Goal: Information Seeking & Learning: Learn about a topic

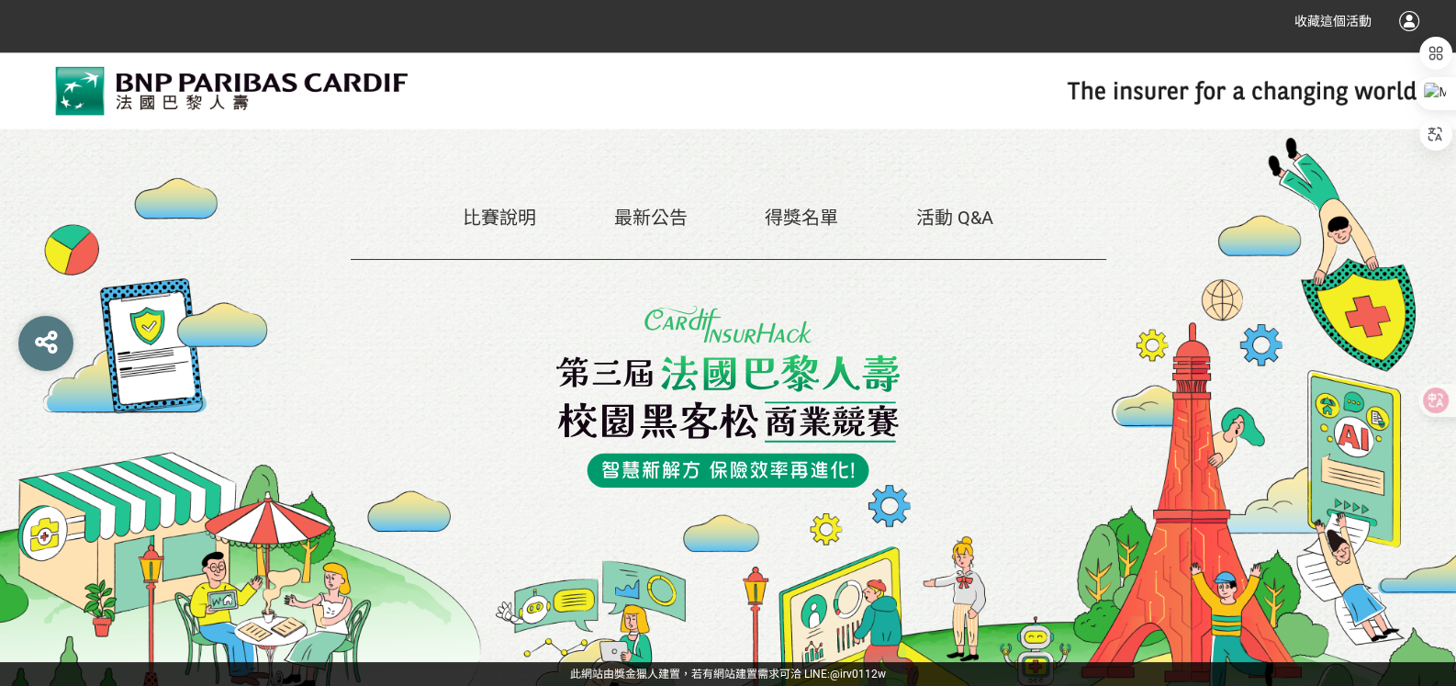
click at [521, 207] on link "比賽說明" at bounding box center [499, 218] width 73 height 22
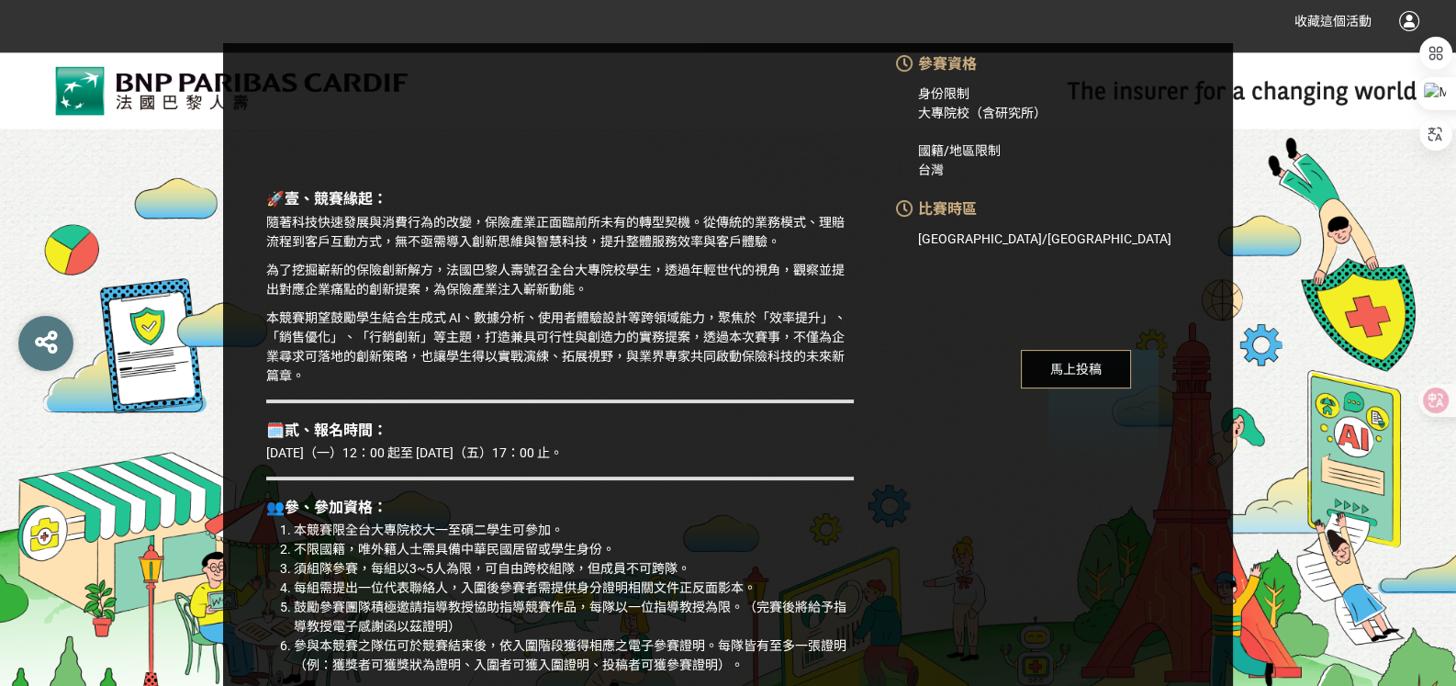
scroll to position [643, 0]
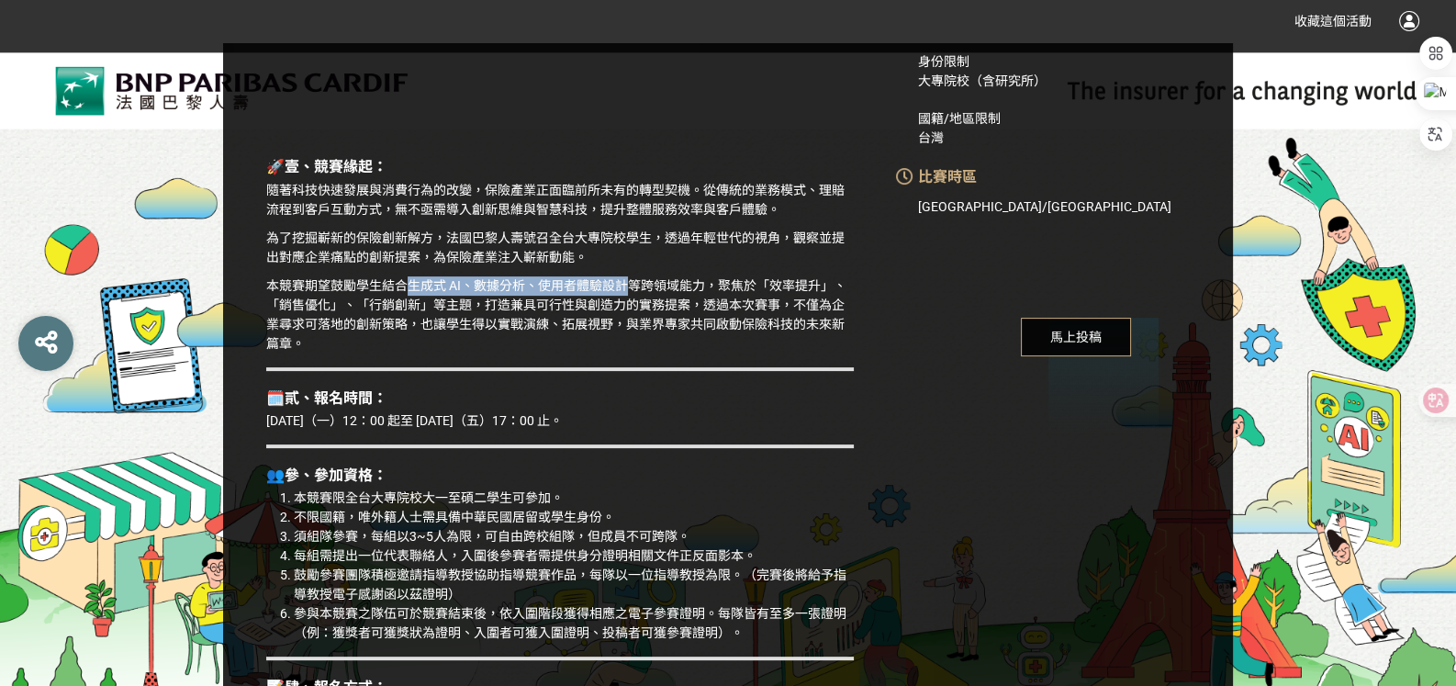
drag, startPoint x: 441, startPoint y: 341, endPoint x: 710, endPoint y: 341, distance: 269.9
click at [710, 341] on p "本競賽期望鼓勵學生結合生成式 AI、數據分析、使用者體驗設計等跨領域能力，聚焦於「效率提升」、「銷售優化」、「行銷創新」等主題，打造兼具可行性與創造力的實務提…" at bounding box center [559, 314] width 587 height 77
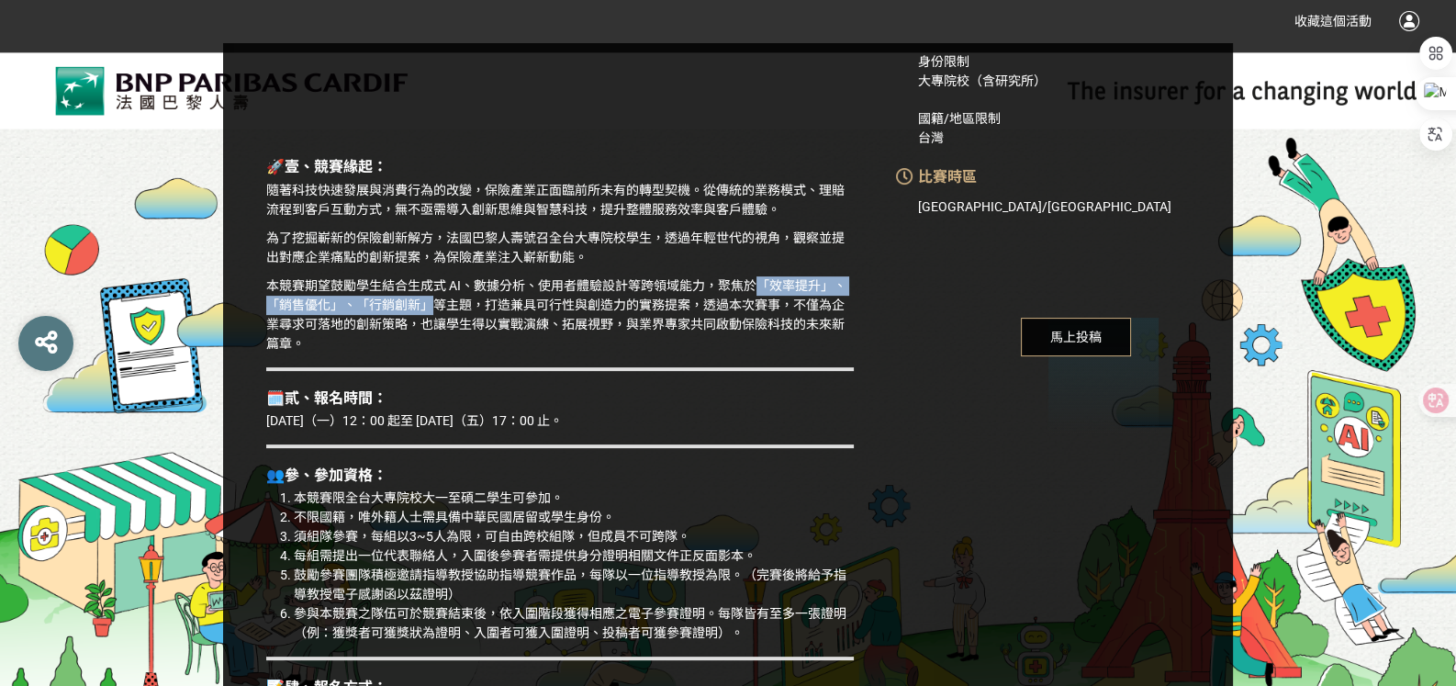
drag, startPoint x: 306, startPoint y: 366, endPoint x: 619, endPoint y: 366, distance: 313.0
click at [619, 353] on p "本競賽期望鼓勵學生結合生成式 AI、數據分析、使用者體驗設計等跨領域能力，聚焦於「效率提升」、「銷售優化」、「行銷創新」等主題，打造兼具可行性與創造力的實務提…" at bounding box center [559, 314] width 587 height 77
click at [849, 353] on p "本競賽期望鼓勵學生結合生成式 AI、數據分析、使用者體驗設計等跨領域能力，聚焦於「效率提升」、「銷售優化」、「行銷創新」等主題，打造兼具可行性與創造力的實務提…" at bounding box center [559, 314] width 587 height 77
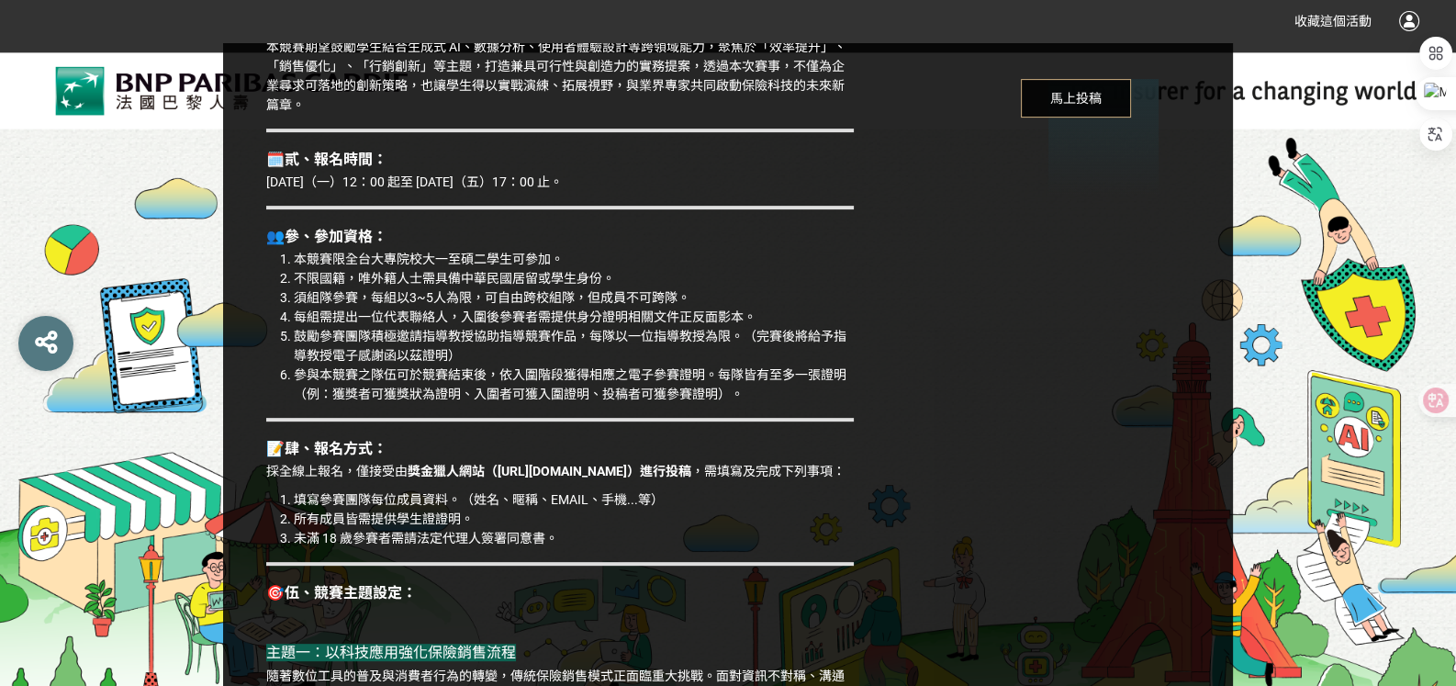
scroll to position [917, 0]
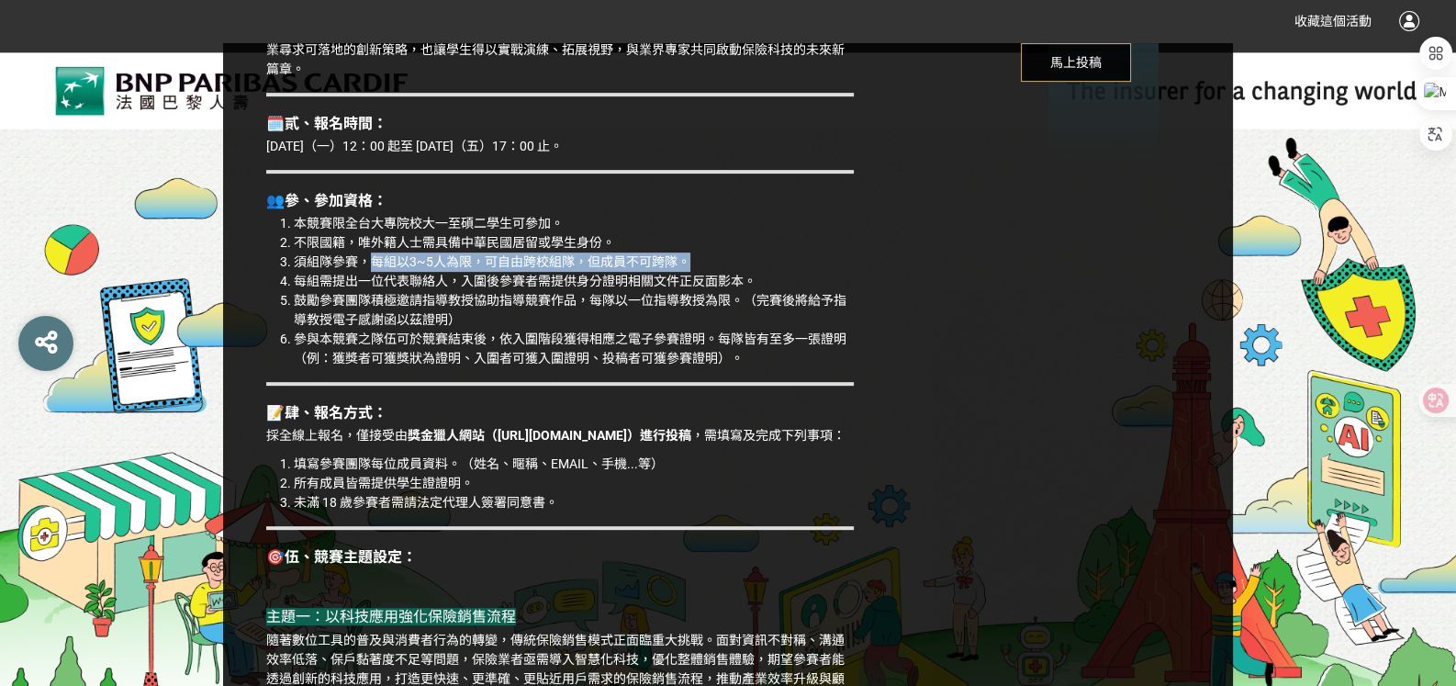
drag, startPoint x: 397, startPoint y: 352, endPoint x: 814, endPoint y: 352, distance: 416.7
click at [814, 272] on li "須組隊參賽，每組以3~5人為限，可自由跨校組隊，但成員不可跨隊。" at bounding box center [574, 261] width 560 height 19
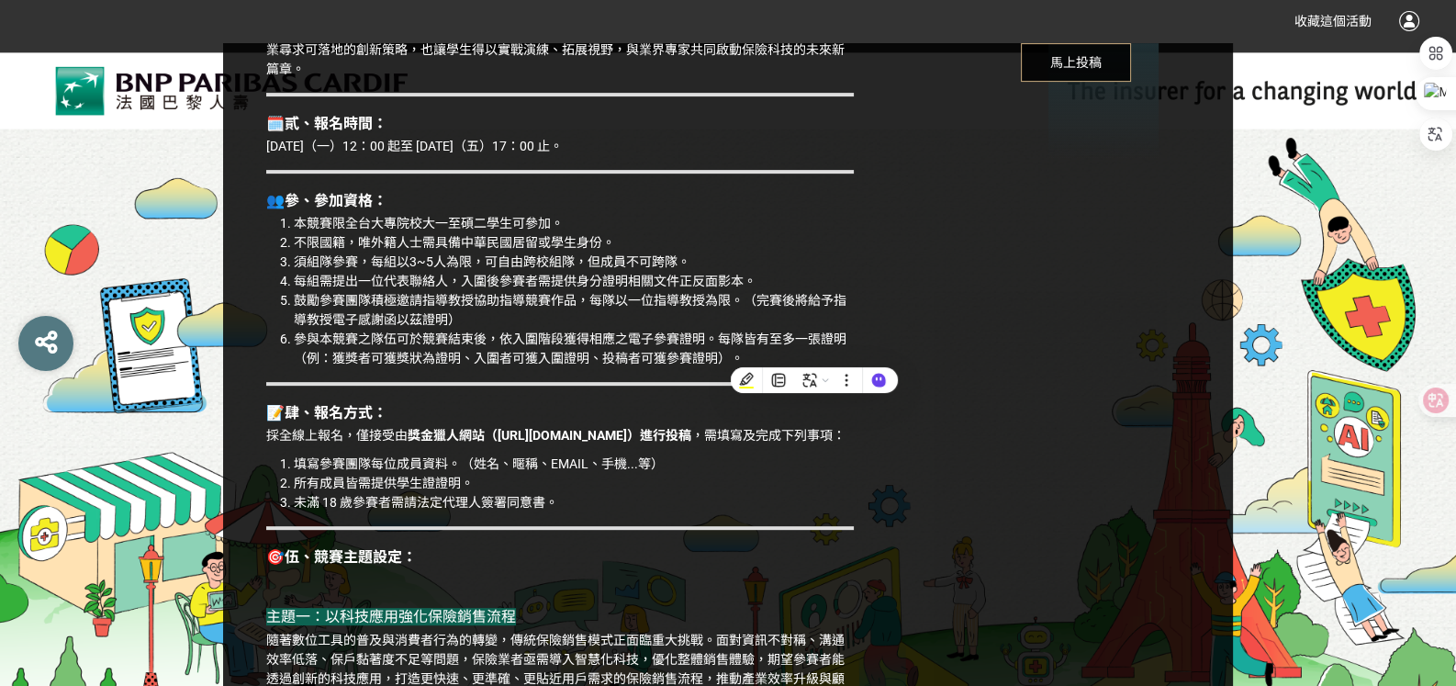
click at [549, 291] on li "每組需提出一位代表聯絡人，入圍後參賽者需提供身分證明相關文件正反面影本。" at bounding box center [574, 281] width 560 height 19
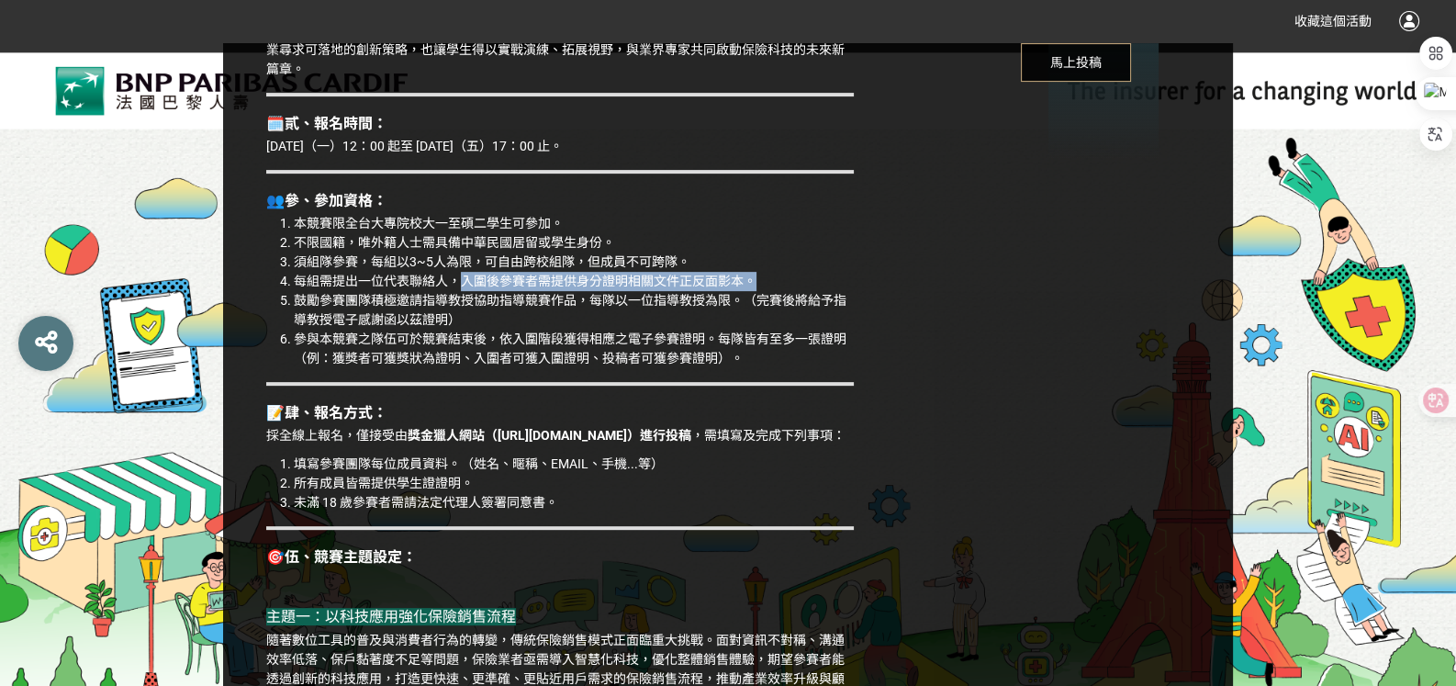
drag, startPoint x: 555, startPoint y: 375, endPoint x: 712, endPoint y: 393, distance: 157.9
click at [712, 291] on li "每組需提出一位代表聯絡人，入圍後參賽者需提供身分證明相關文件正反面影本。" at bounding box center [574, 281] width 560 height 19
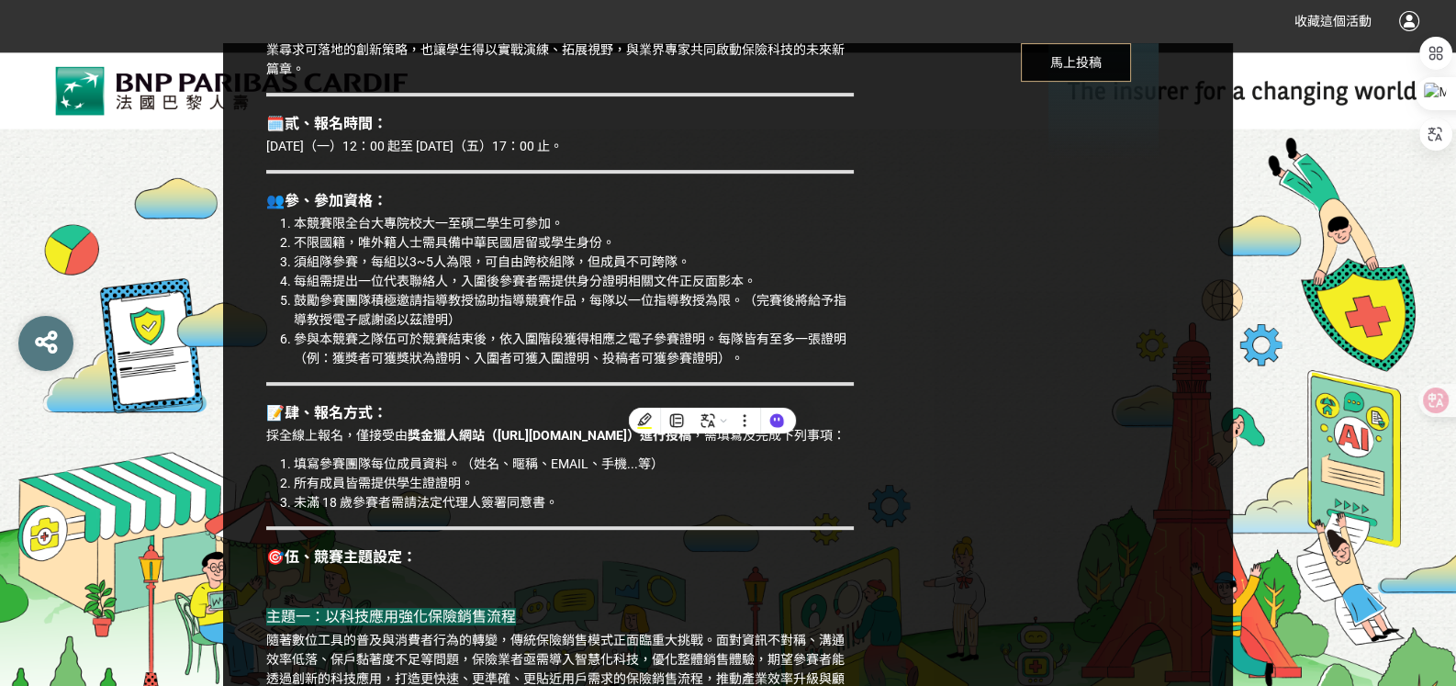
click at [387, 330] on li "鼓勵參賽團隊積極邀請指導教授協助指導競賽作品，每隊以一位指導教授為限。（完賽後將給予指導教授電子感謝函以茲證明）" at bounding box center [574, 310] width 560 height 39
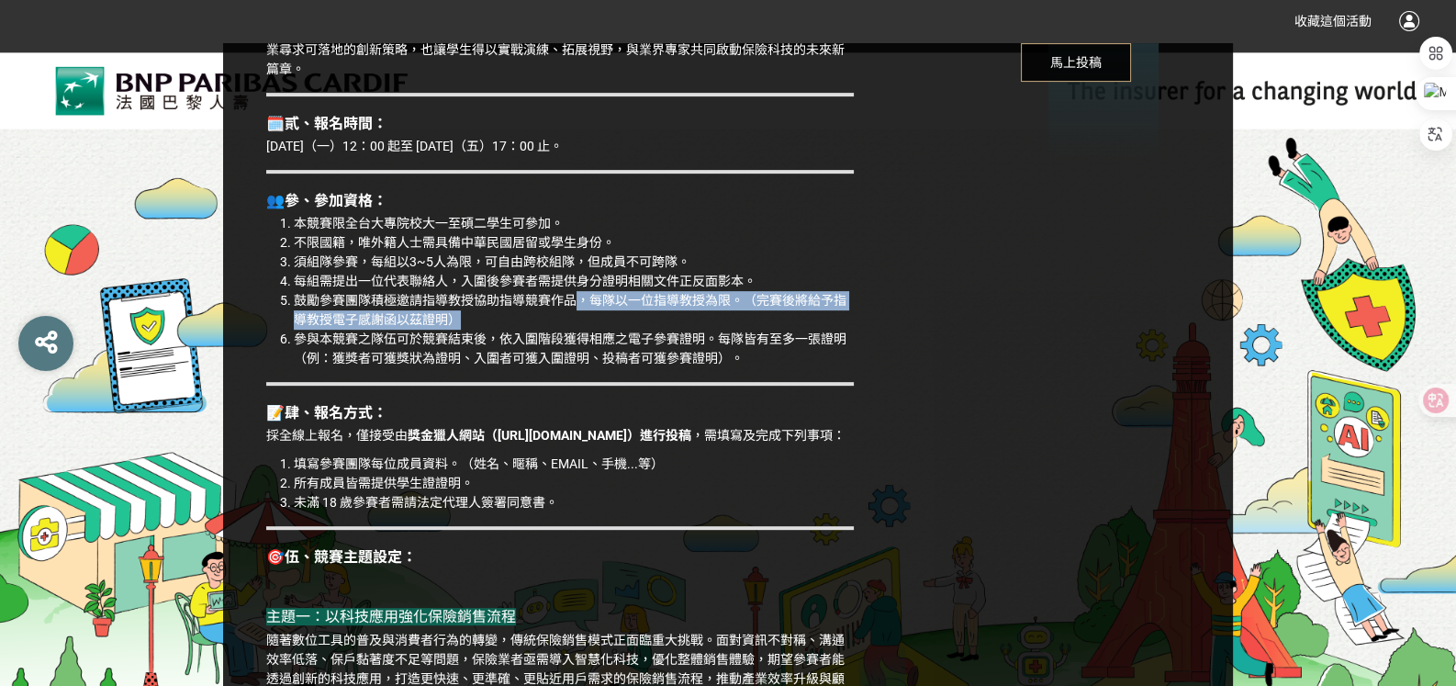
drag, startPoint x: 677, startPoint y: 431, endPoint x: 714, endPoint y: 446, distance: 39.9
click at [714, 330] on li "鼓勵參賽團隊積極邀請指導教授協助指導競賽作品，每隊以一位指導教授為限。（完賽後將給予指導教授電子感謝函以茲證明）" at bounding box center [574, 310] width 560 height 39
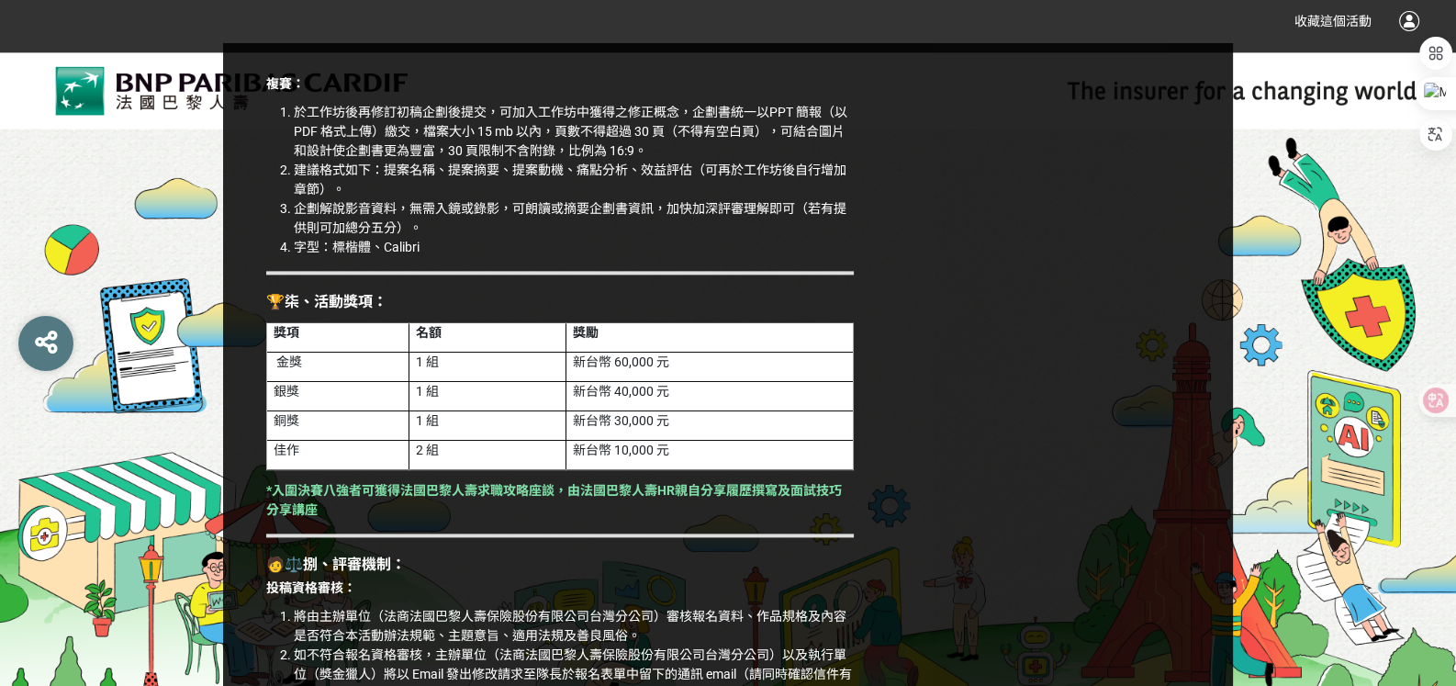
scroll to position [3028, 0]
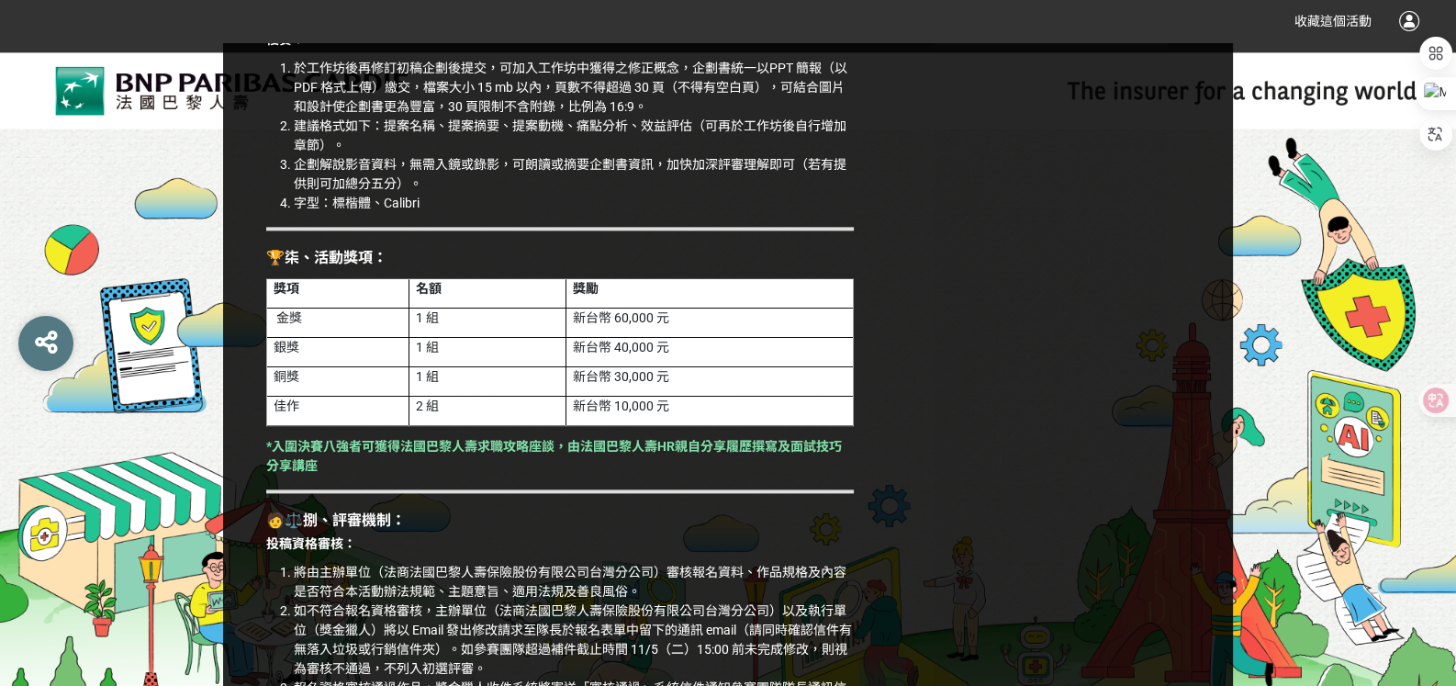
drag, startPoint x: 464, startPoint y: 334, endPoint x: 266, endPoint y: 295, distance: 201.3
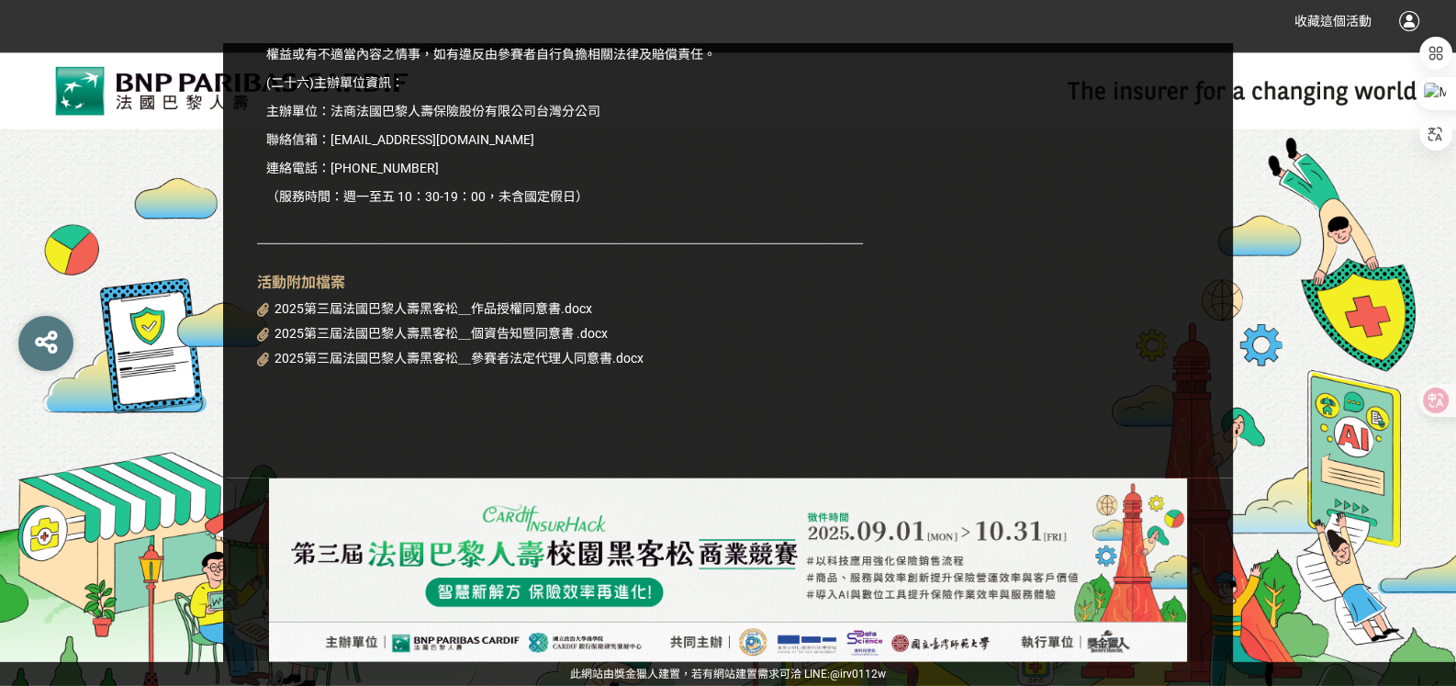
scroll to position [8170, 0]
